Goal: Task Accomplishment & Management: Manage account settings

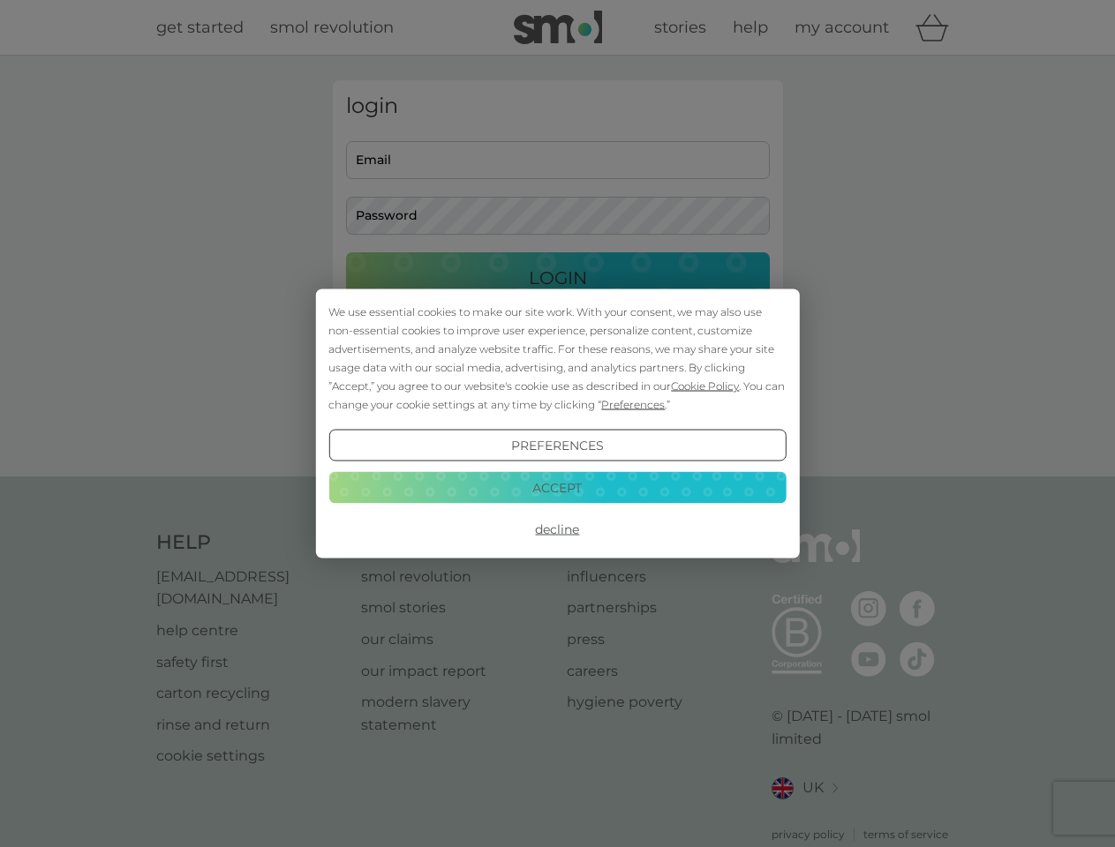
click at [705, 386] on span "Cookie Policy" at bounding box center [705, 386] width 68 height 13
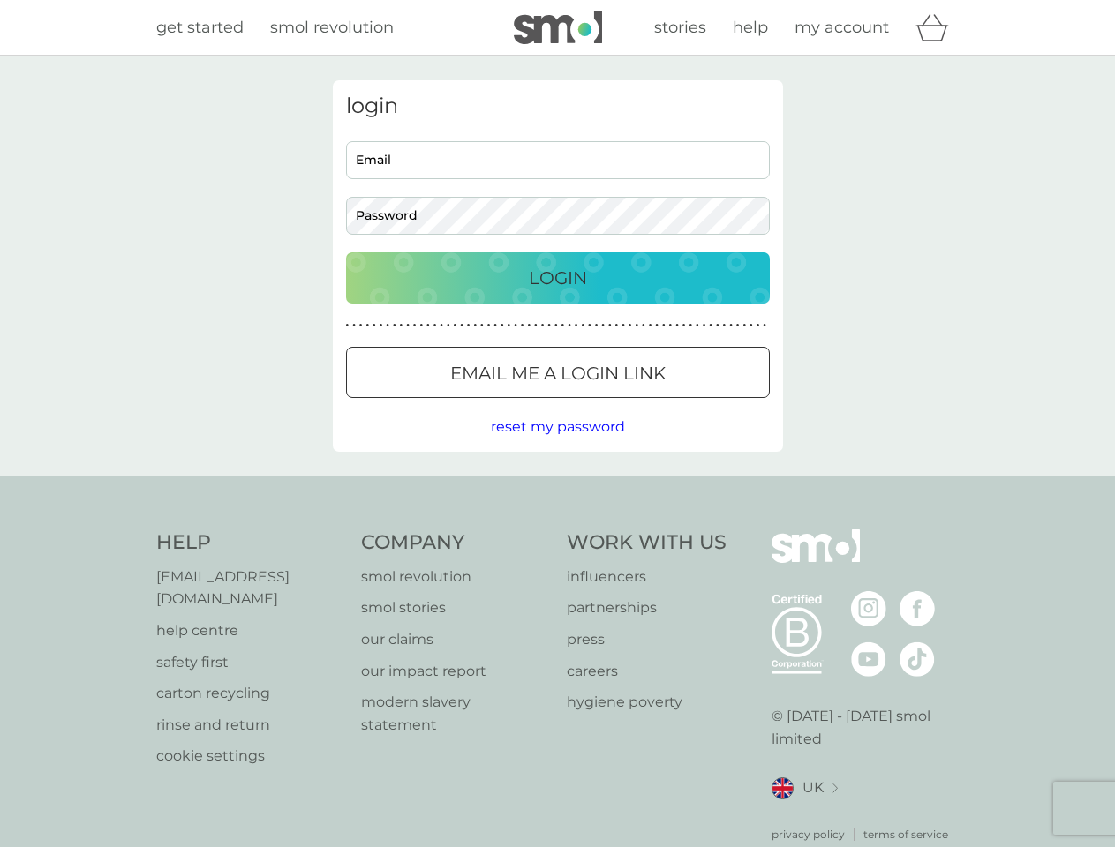
click at [631, 404] on div "login Email Password Login ● ● ● ● ● ● ● ● ● ● ● ● ● ● ● ● ● ● ● ● ● ● ● ● ● ● …" at bounding box center [558, 266] width 450 height 372
click at [557, 446] on div "login Email Password Login ● ● ● ● ● ● ● ● ● ● ● ● ● ● ● ● ● ● ● ● ● ● ● ● ● ● …" at bounding box center [558, 266] width 450 height 372
click at [557, 530] on div "Help [EMAIL_ADDRESS][DOMAIN_NAME] help centre safety first carton recycling rin…" at bounding box center [557, 686] width 803 height 313
click at [557, 487] on div "Help [EMAIL_ADDRESS][DOMAIN_NAME] help centre safety first carton recycling rin…" at bounding box center [557, 686] width 1115 height 419
